Goal: Task Accomplishment & Management: Complete application form

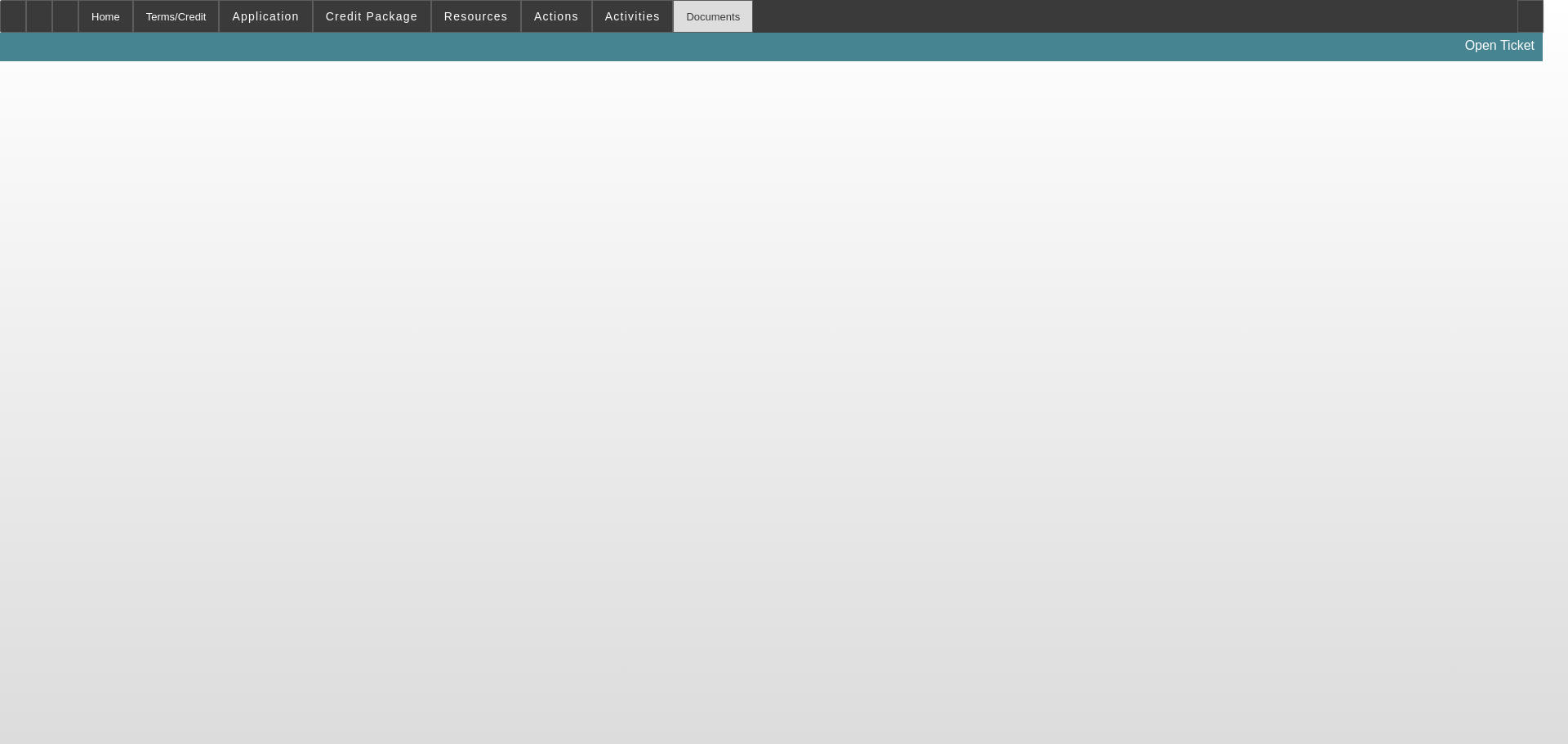
click at [673, 10] on div "Documents" at bounding box center [713, 16] width 80 height 33
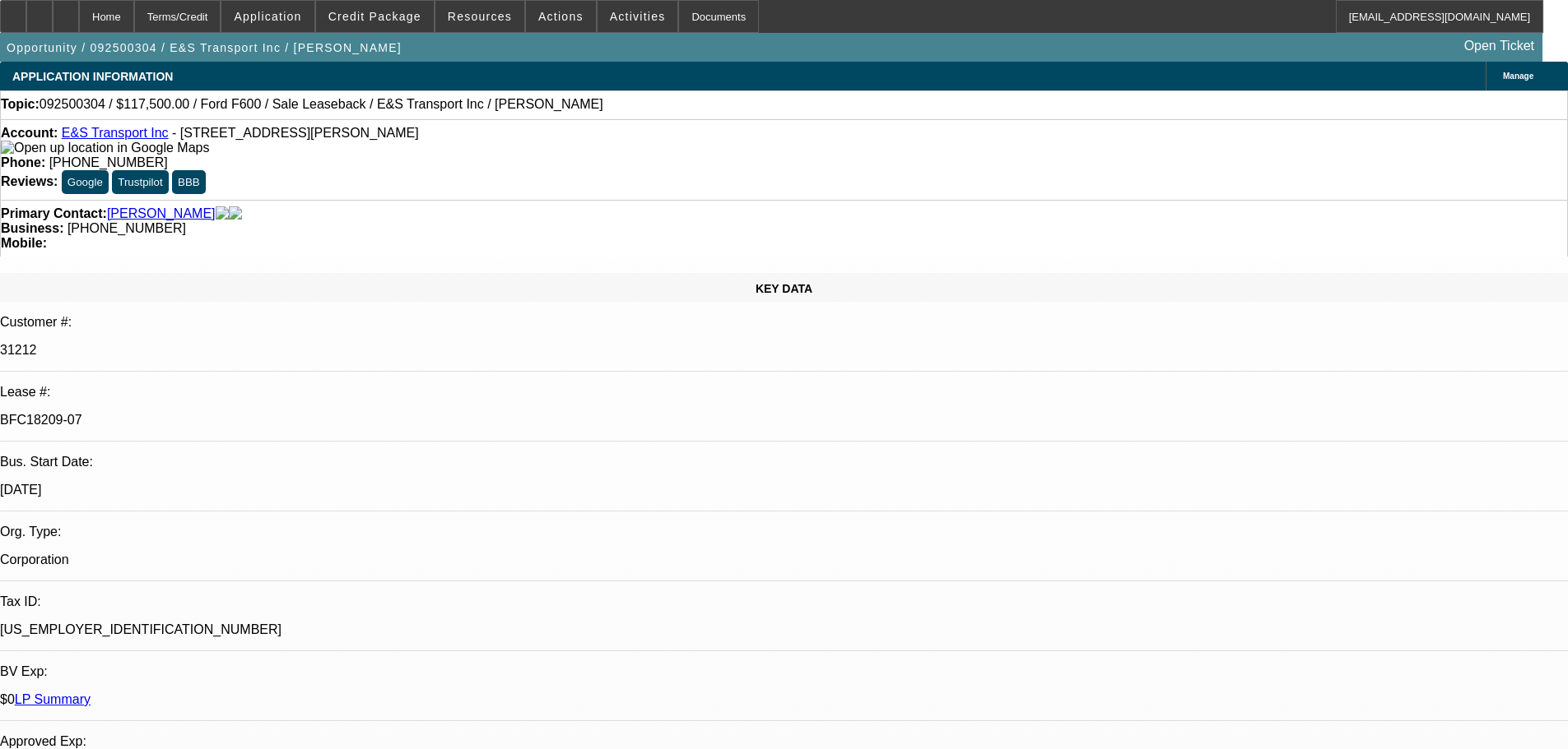
select select "0"
select select "2"
select select "0"
select select "6"
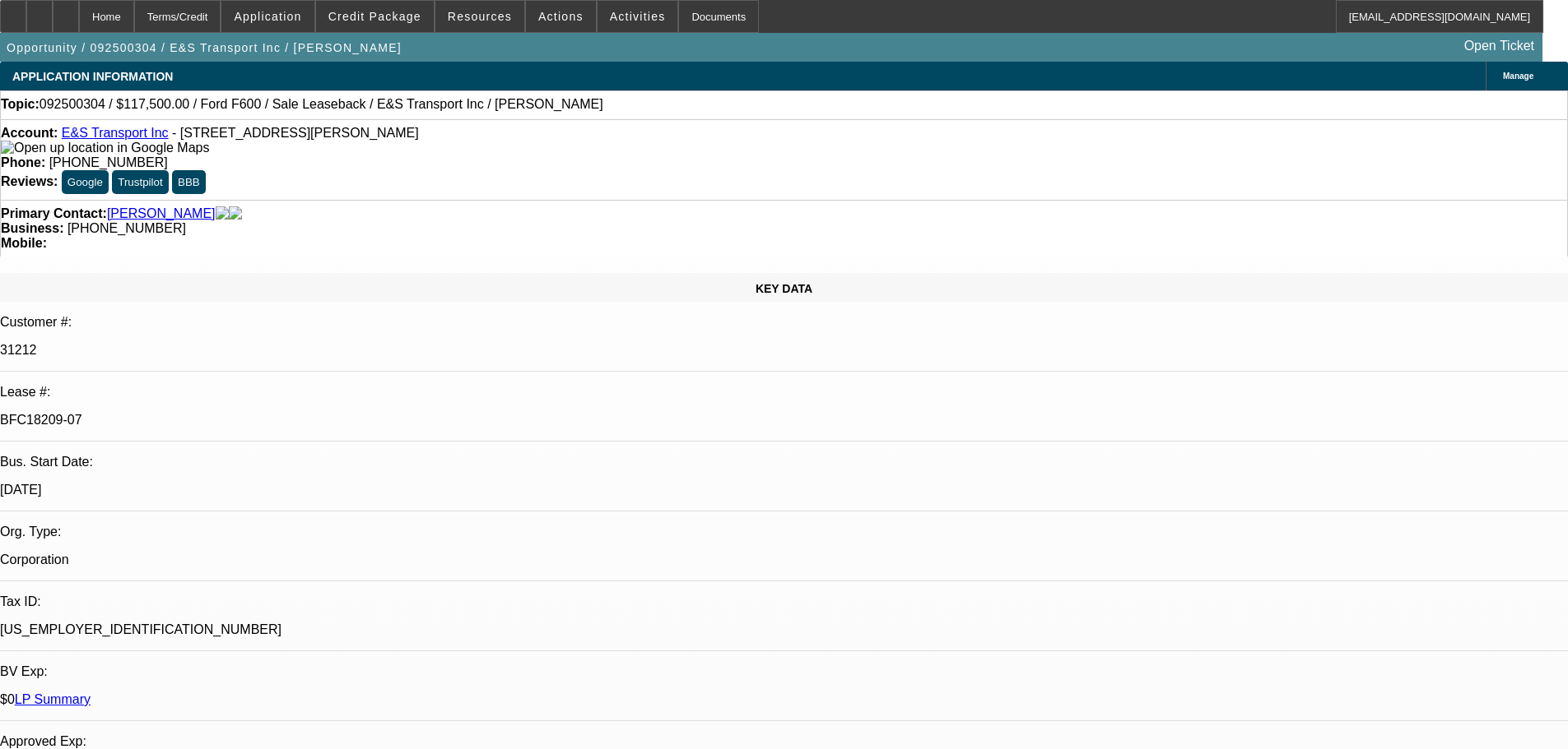
select select "0"
select select "2"
select select "0"
select select "6"
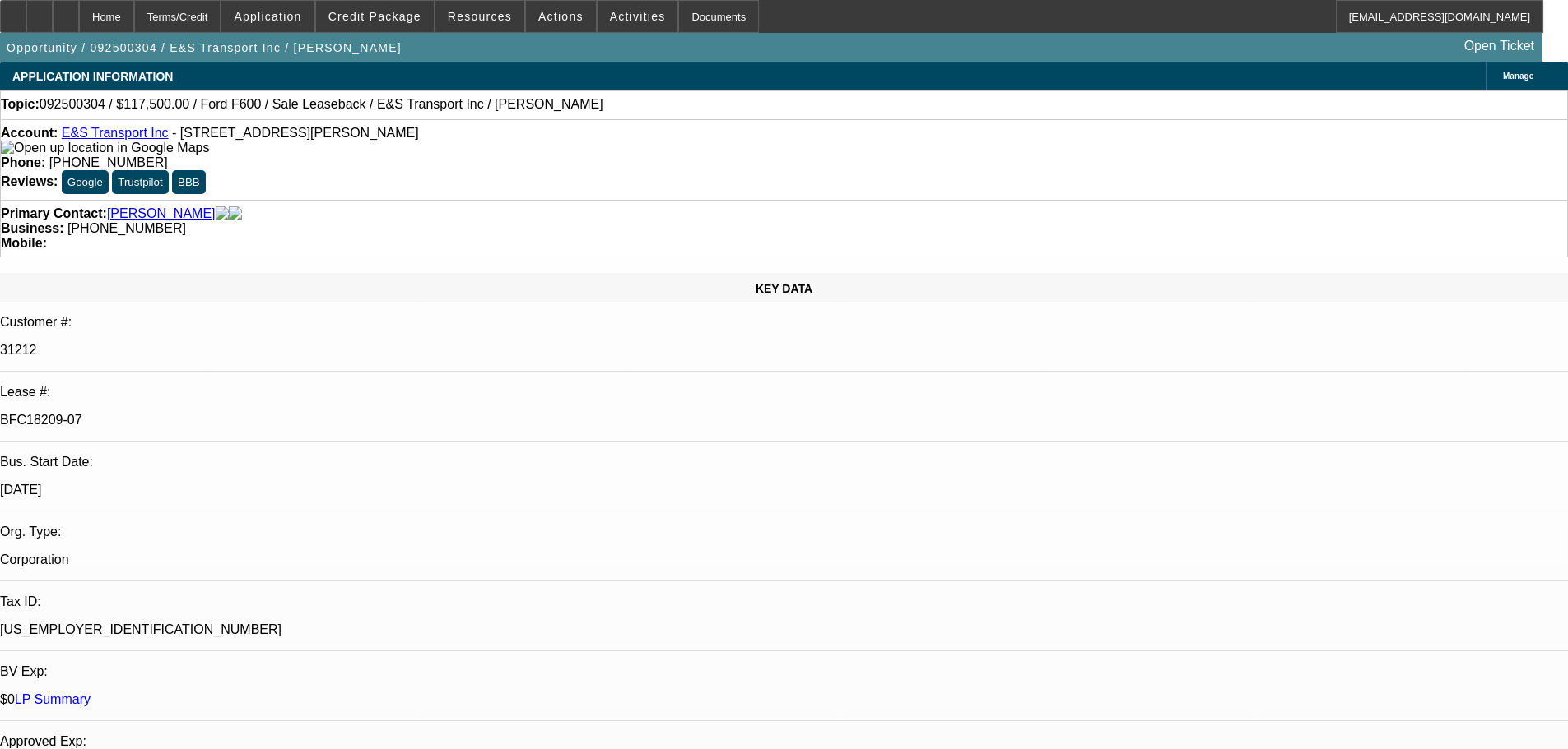
select select "0"
select select "2"
select select "0"
select select "6"
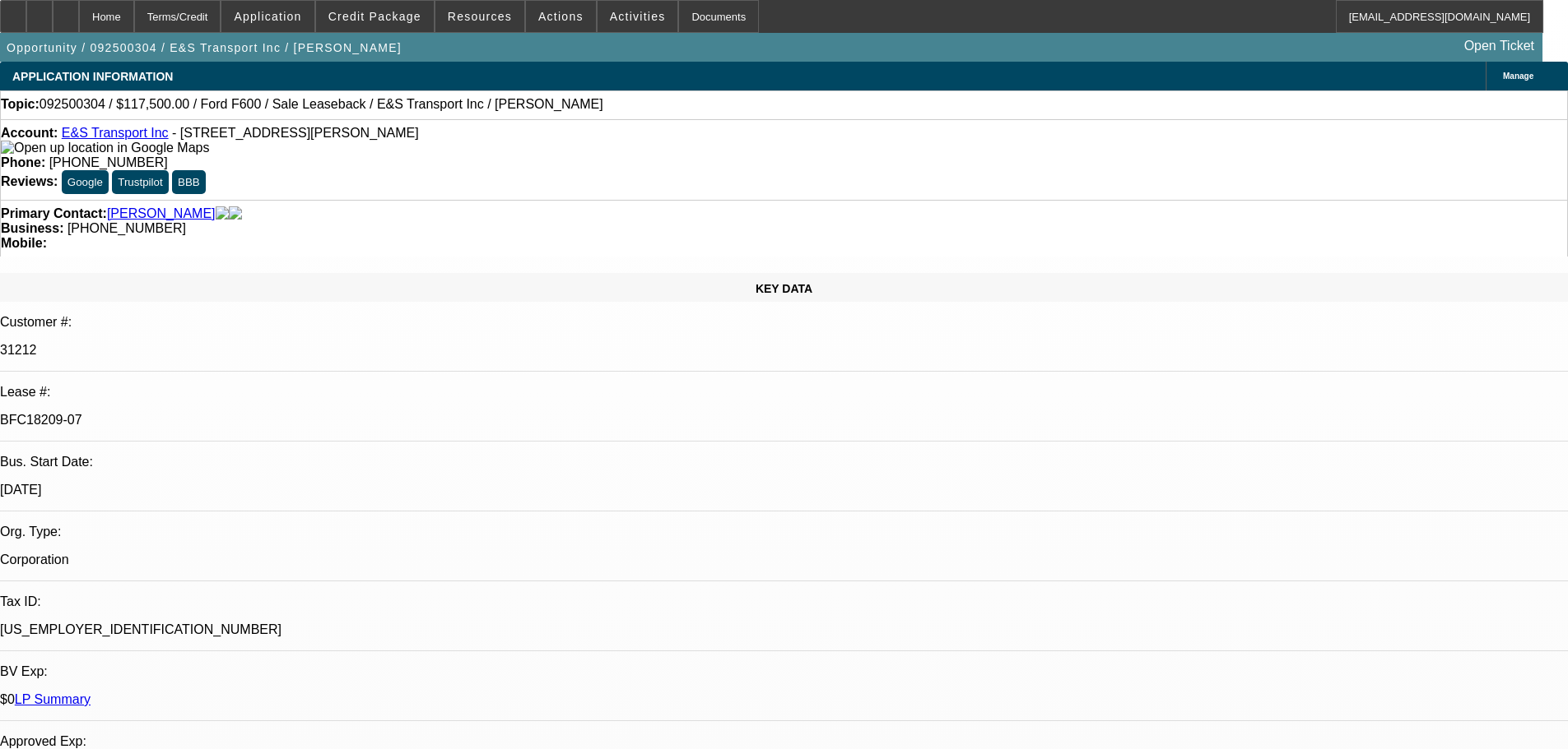
select select "0"
select select "2"
select select "0"
select select "6"
